Goal: Task Accomplishment & Management: Use online tool/utility

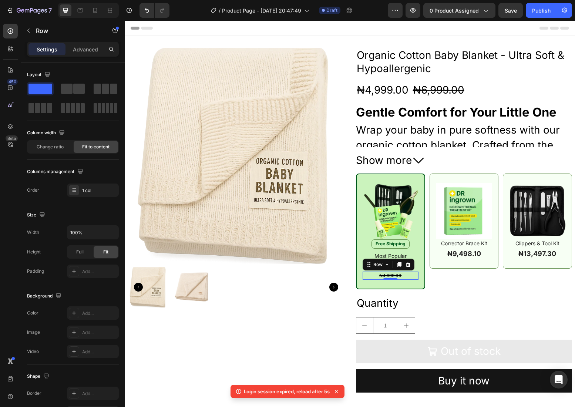
scroll to position [107, 0]
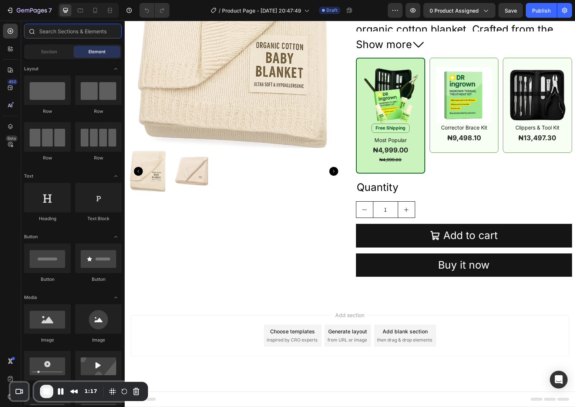
click at [59, 33] on input "text" at bounding box center [73, 31] width 98 height 15
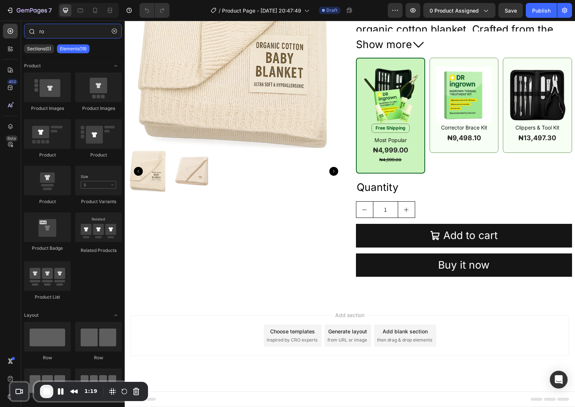
type input "r"
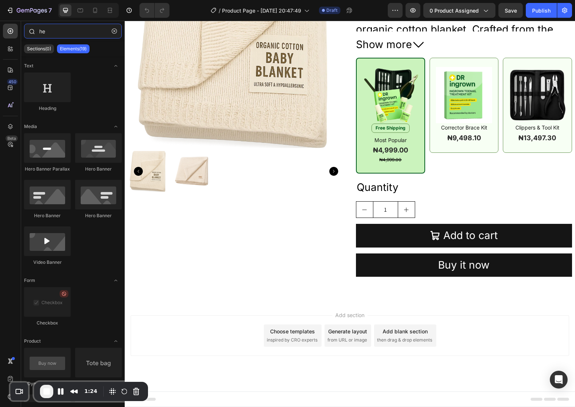
type input "h"
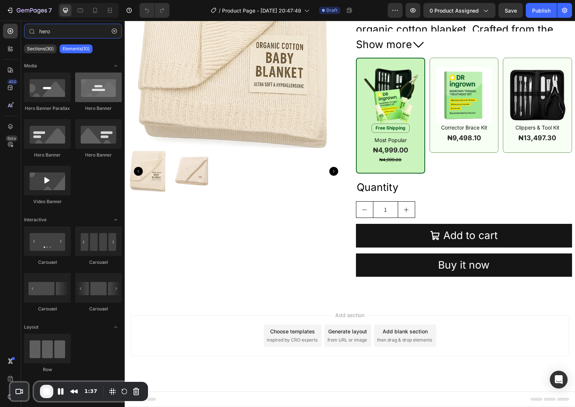
type input "hero"
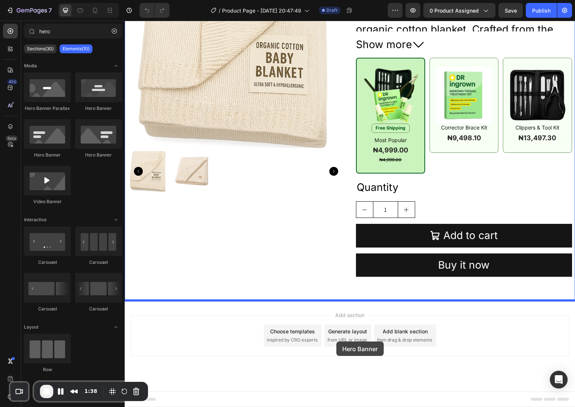
drag, startPoint x: 217, startPoint y: 115, endPoint x: 336, endPoint y: 341, distance: 255.5
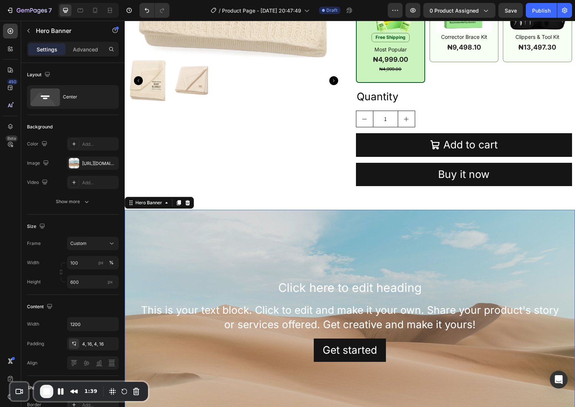
scroll to position [338, 0]
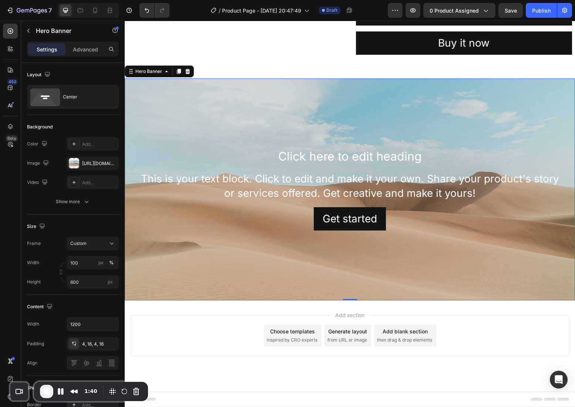
click at [231, 117] on div "Background Image" at bounding box center [350, 189] width 450 height 222
click at [94, 163] on div "https://cdn.shopify.com/s/files/1/2005/9307/files/background_settings.jpg" at bounding box center [92, 163] width 21 height 7
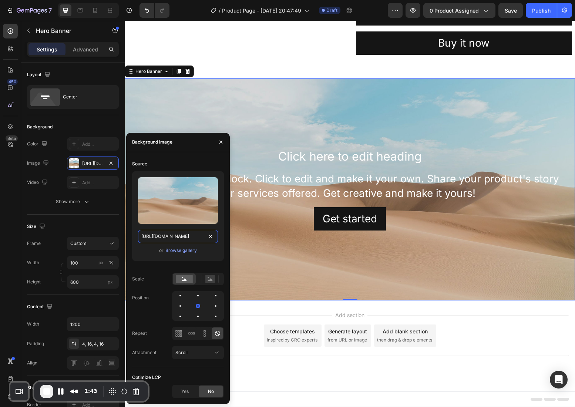
click at [158, 233] on input "https://cdn.shopify.com/s/files/1/2005/9307/files/background_settings.jpg" at bounding box center [178, 236] width 80 height 13
paste input "0667/3252/3690/files/05-explore-vitamin-c-serum_c57a803c-3c26-4831-8376-10b8ee9…"
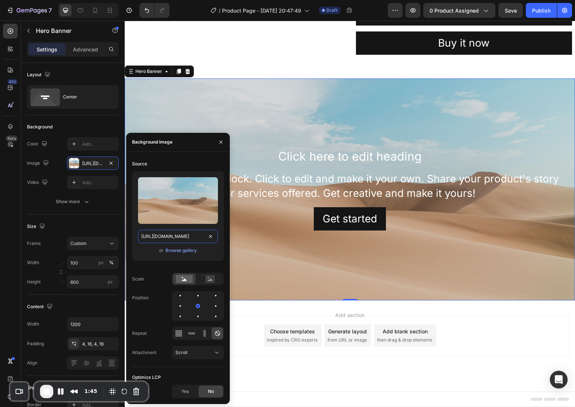
type input "https://cdn.shopify.com/s/files/1/0667/3252/3690/files/05-explore-vitamin-c-ser…"
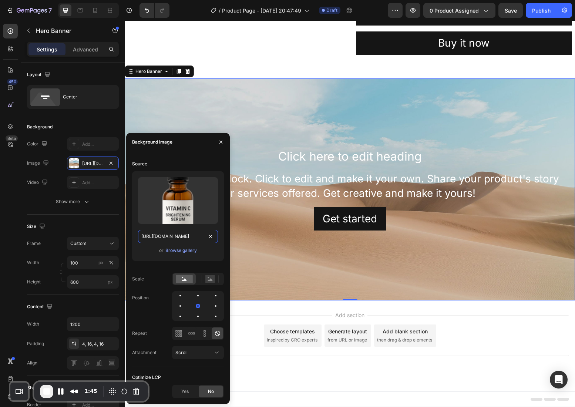
scroll to position [0, 254]
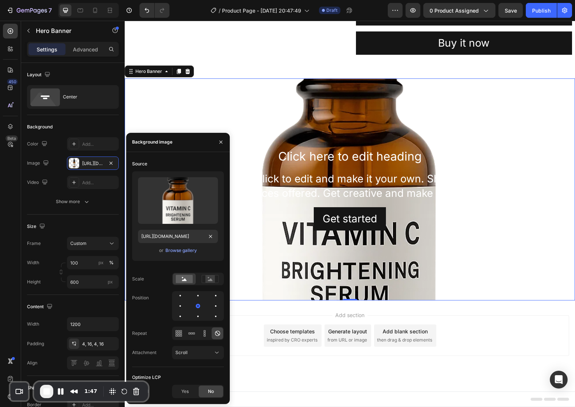
click at [449, 112] on div "Background Image" at bounding box center [350, 189] width 450 height 222
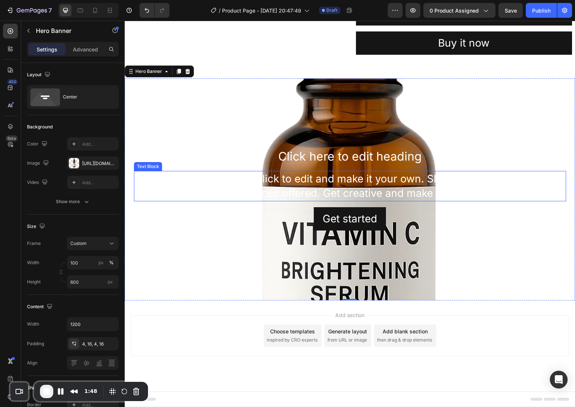
click at [374, 177] on div "This is your text block. Click to edit and make it your own. Share your product…" at bounding box center [350, 186] width 432 height 30
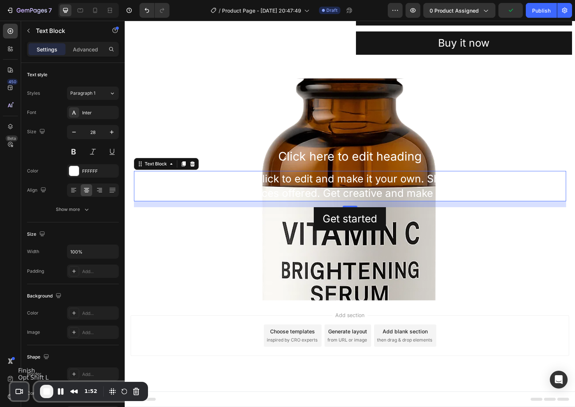
click at [49, 392] on span "End Recording" at bounding box center [46, 391] width 9 height 9
